Goal: Information Seeking & Learning: Learn about a topic

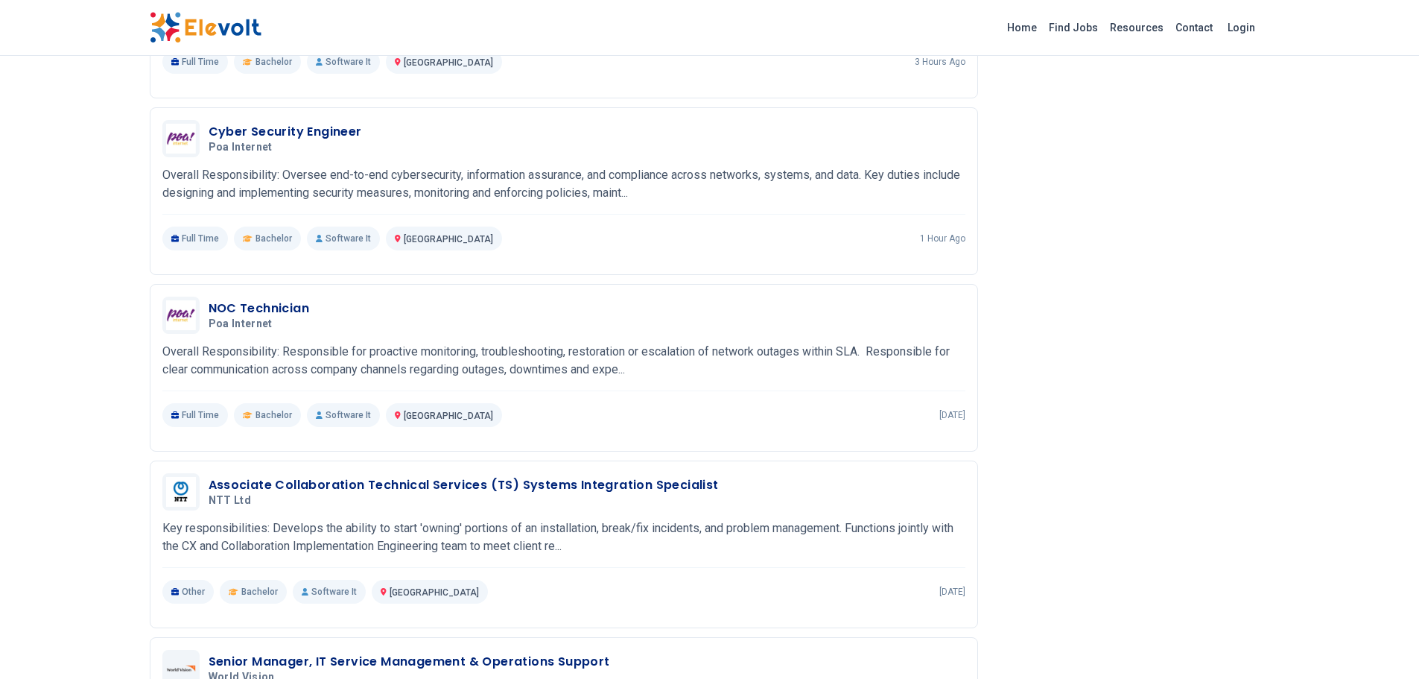
scroll to position [1043, 0]
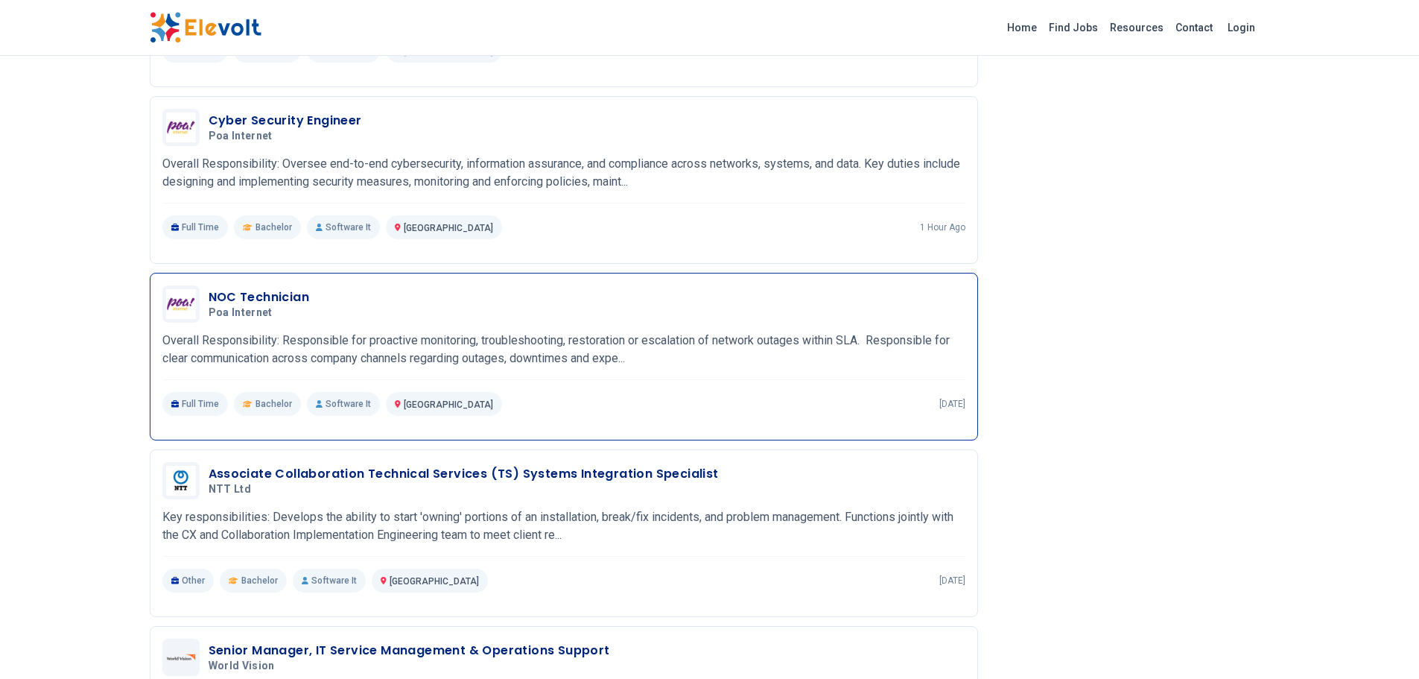
click at [190, 401] on p "Full Time" at bounding box center [195, 404] width 66 height 24
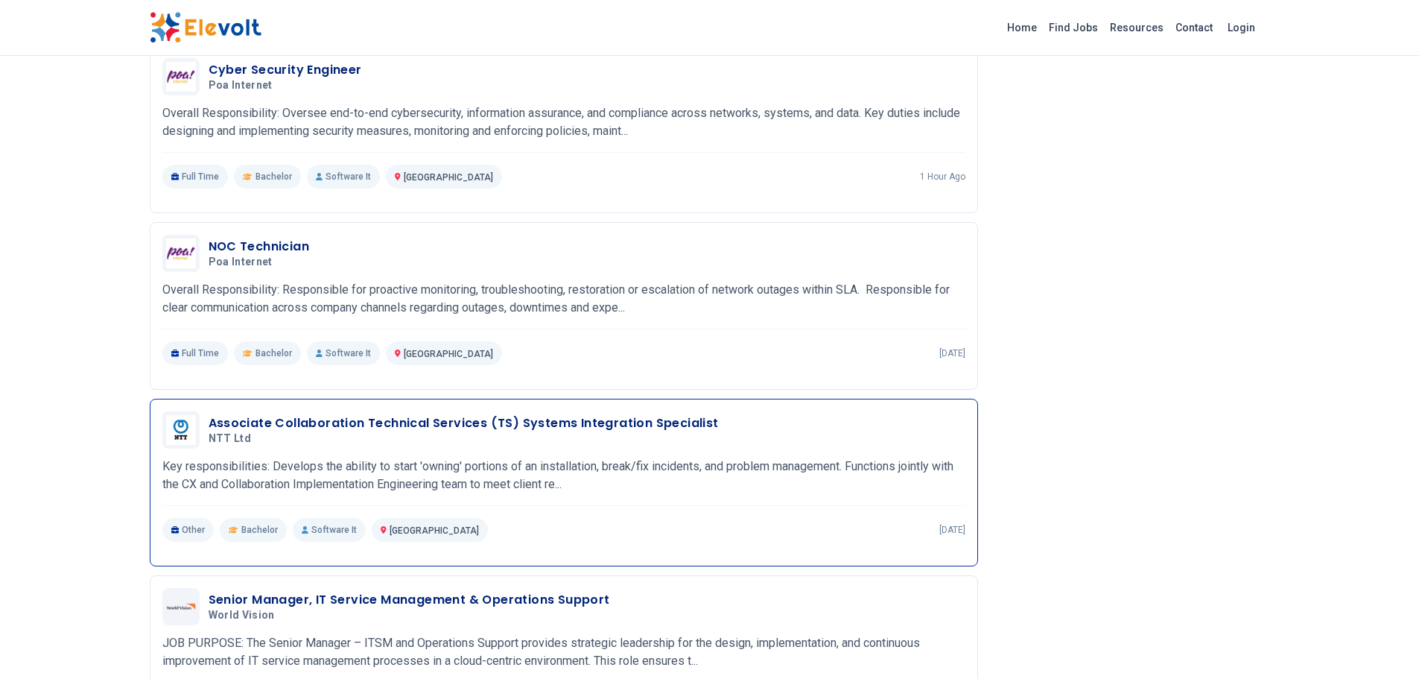
scroll to position [1117, 0]
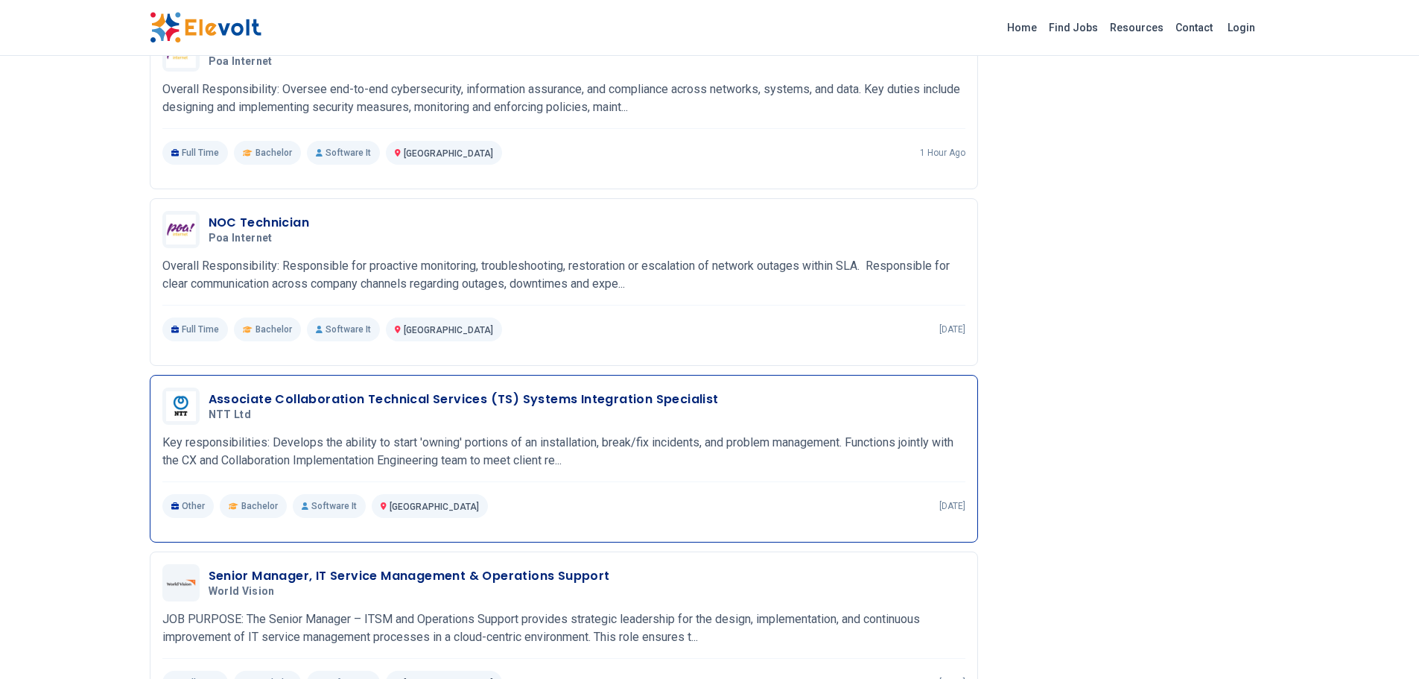
click at [526, 448] on p "Key responsibilities: Develops the ability to start 'owning' portions of an ins…" at bounding box center [563, 451] width 803 height 36
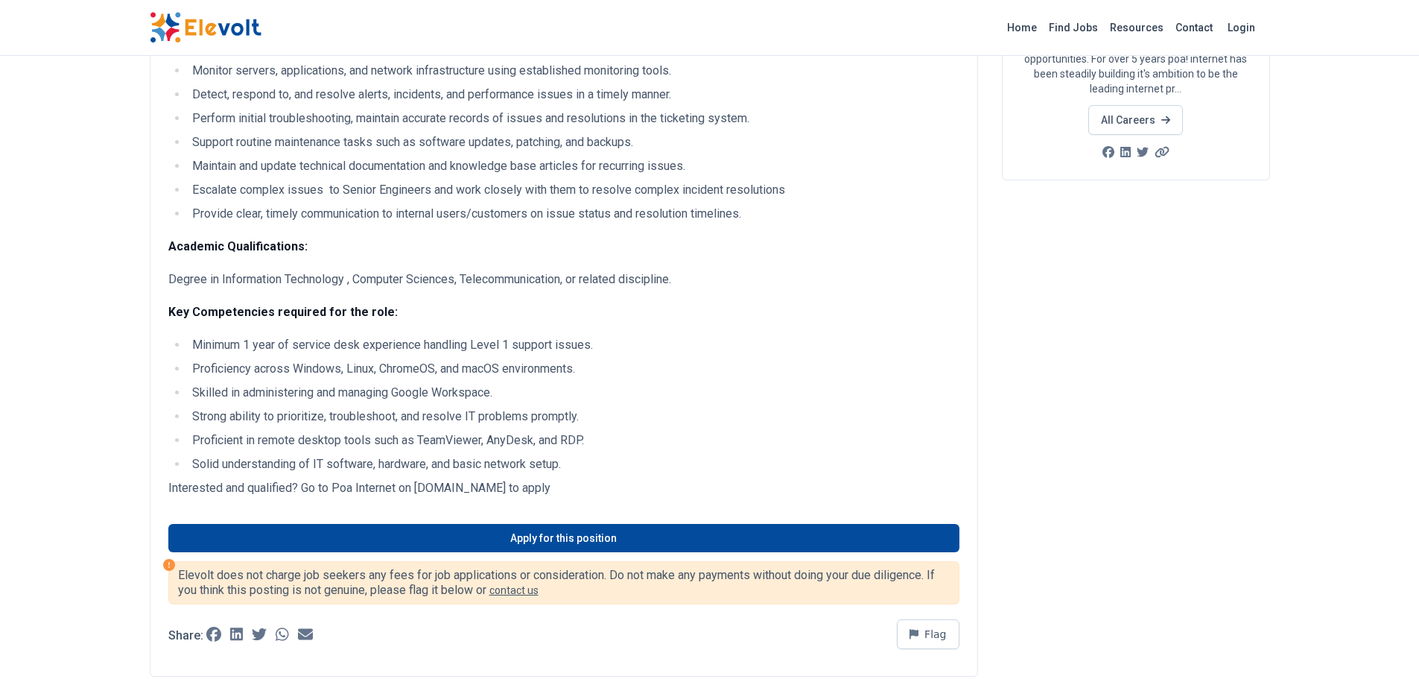
scroll to position [0, 0]
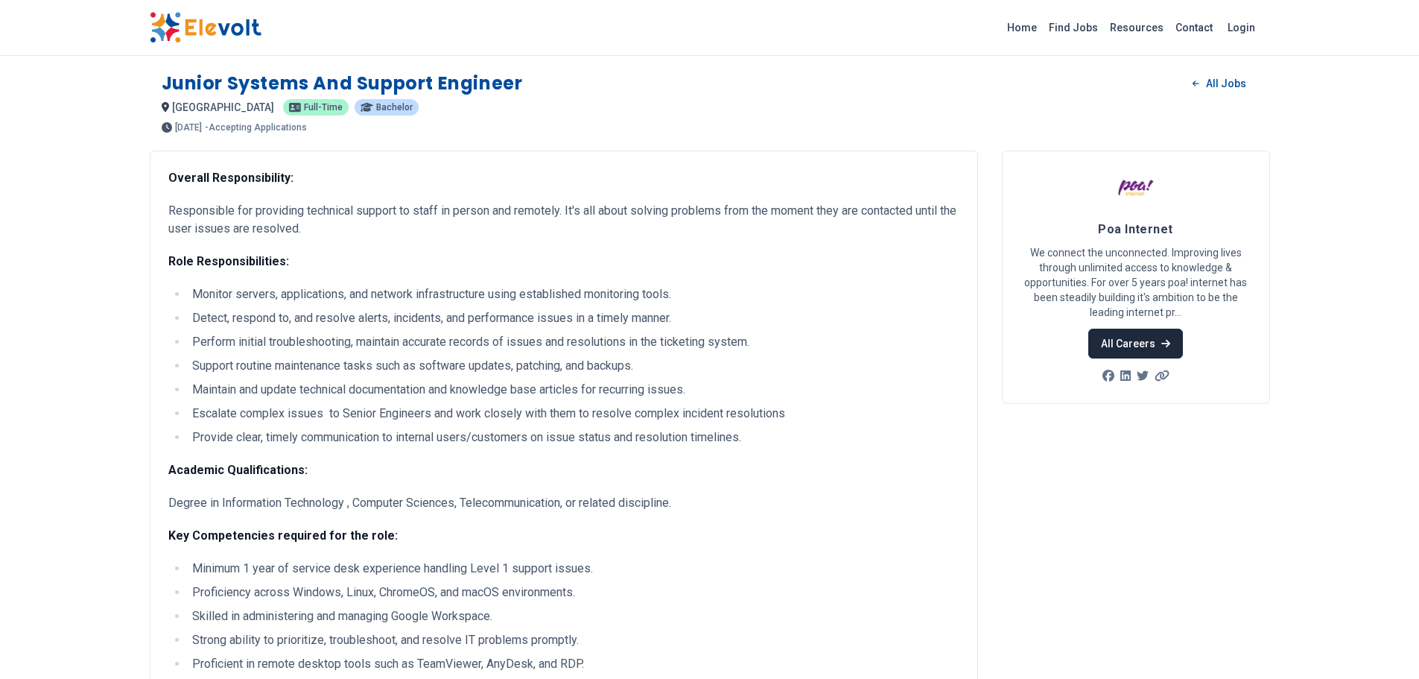
click at [1112, 343] on link "All Careers" at bounding box center [1135, 343] width 95 height 30
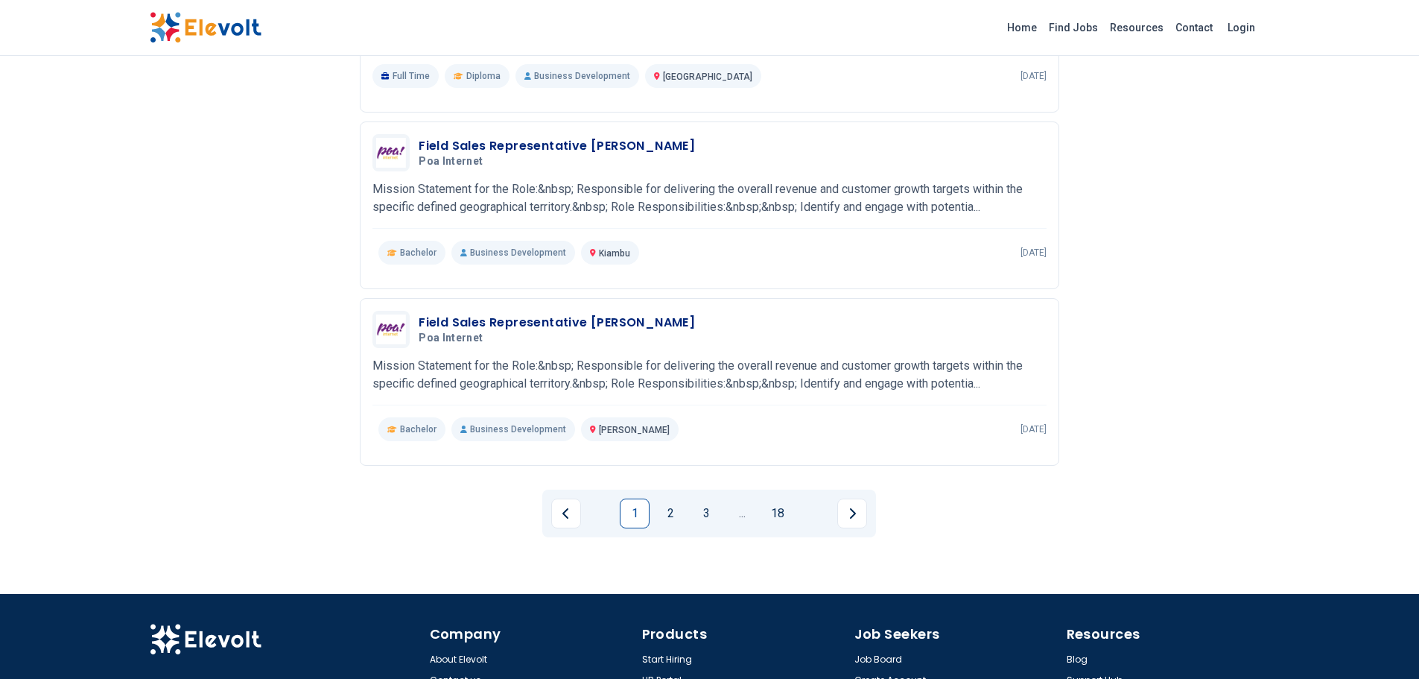
scroll to position [1639, 0]
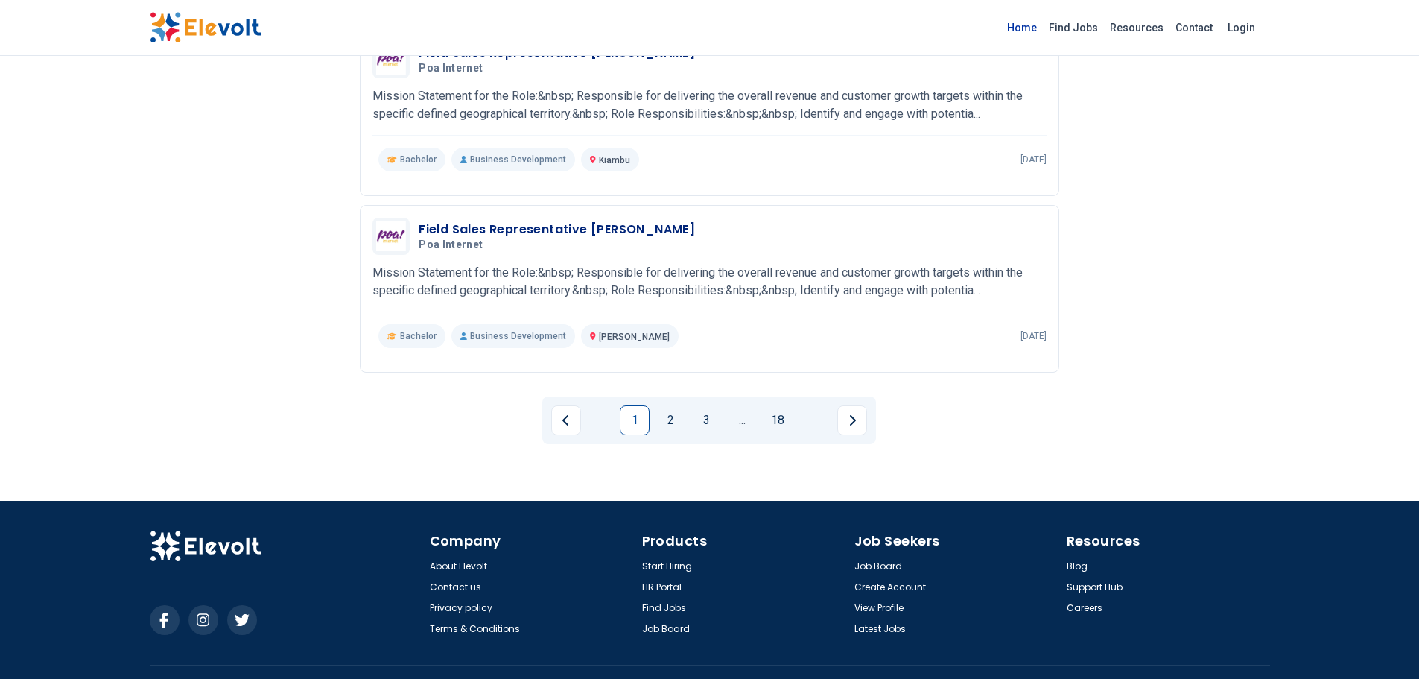
click at [1041, 30] on link "Home" at bounding box center [1022, 28] width 42 height 24
